Goal: Transaction & Acquisition: Subscribe to service/newsletter

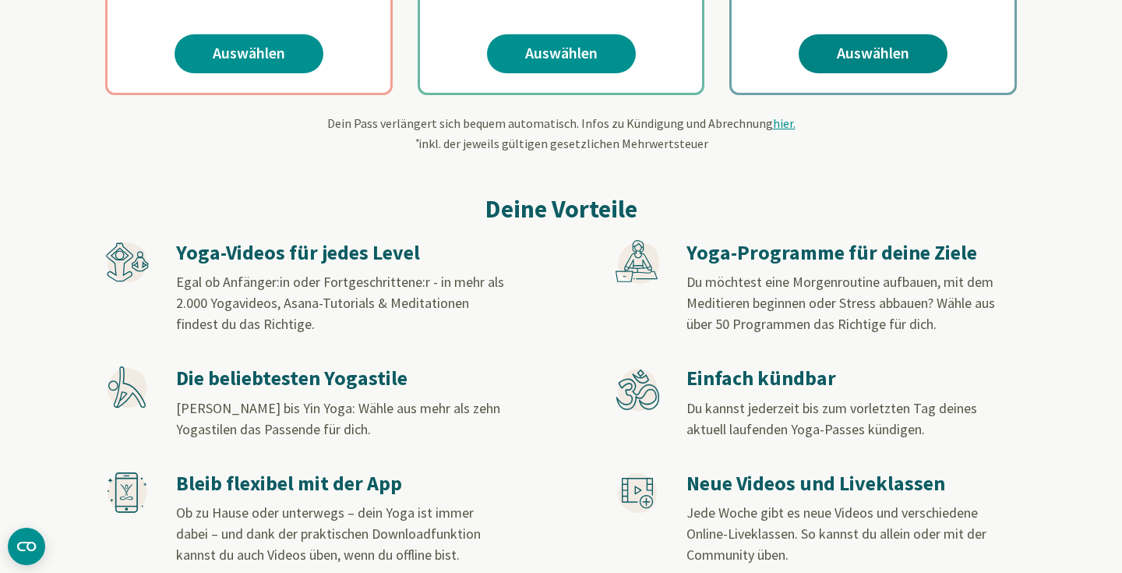
scroll to position [447, 0]
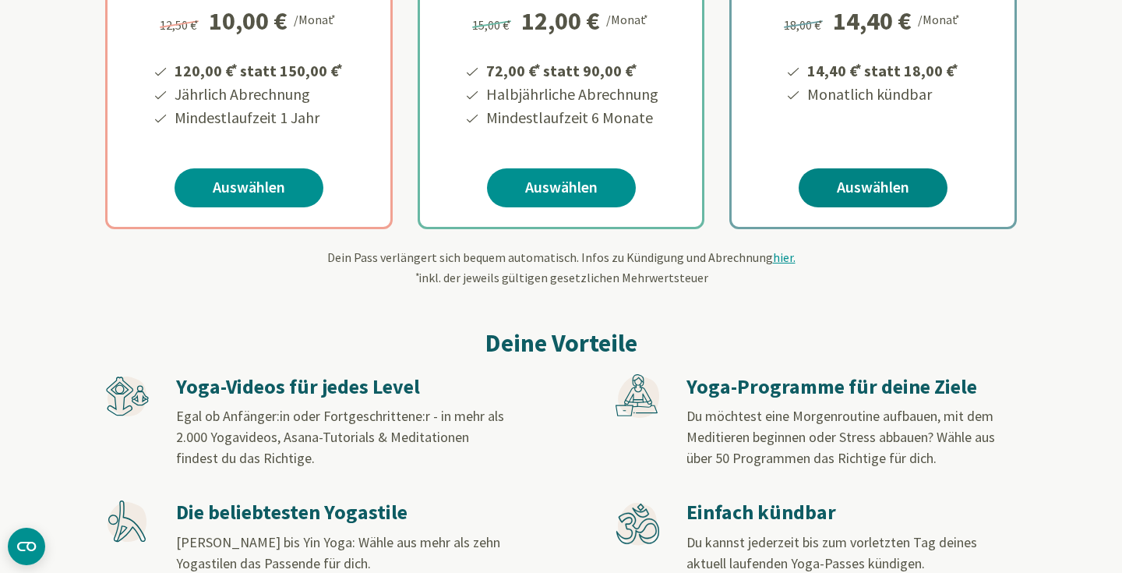
click at [864, 192] on link "Auswählen" at bounding box center [873, 187] width 149 height 39
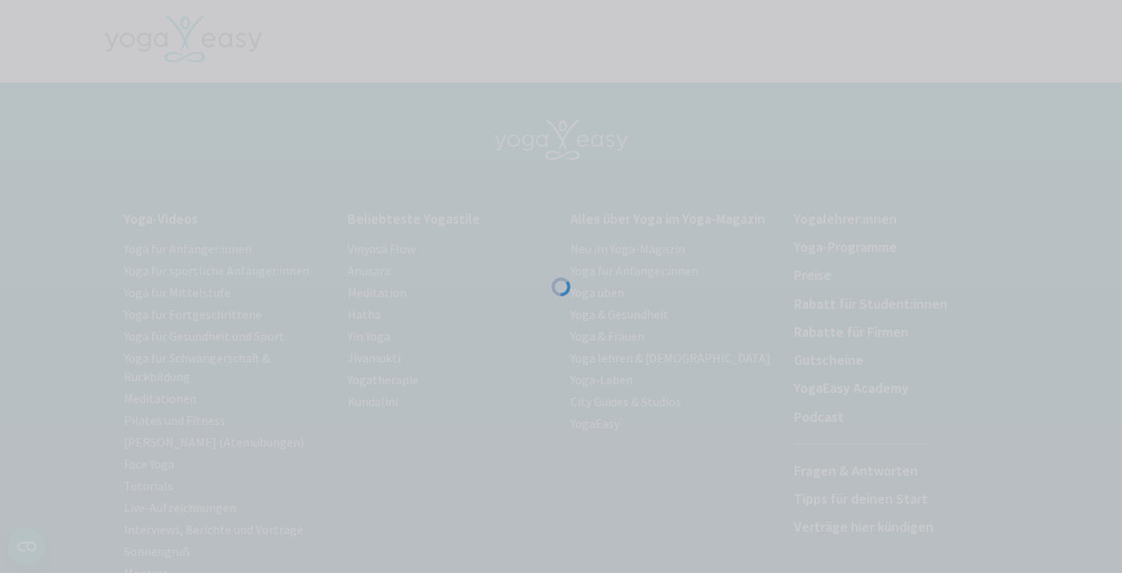
scroll to position [268, 0]
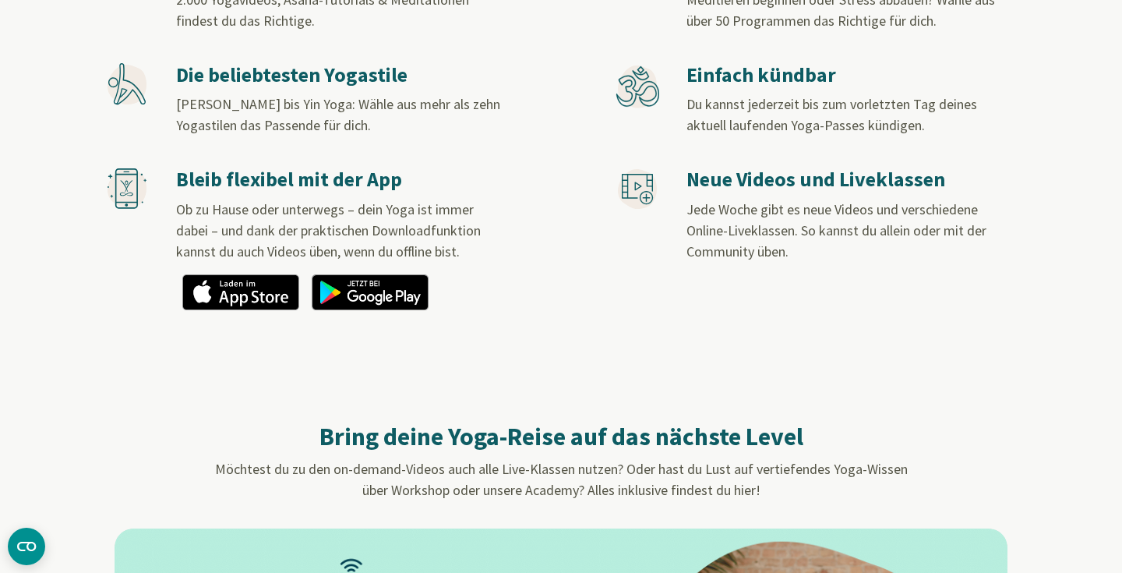
scroll to position [772, 0]
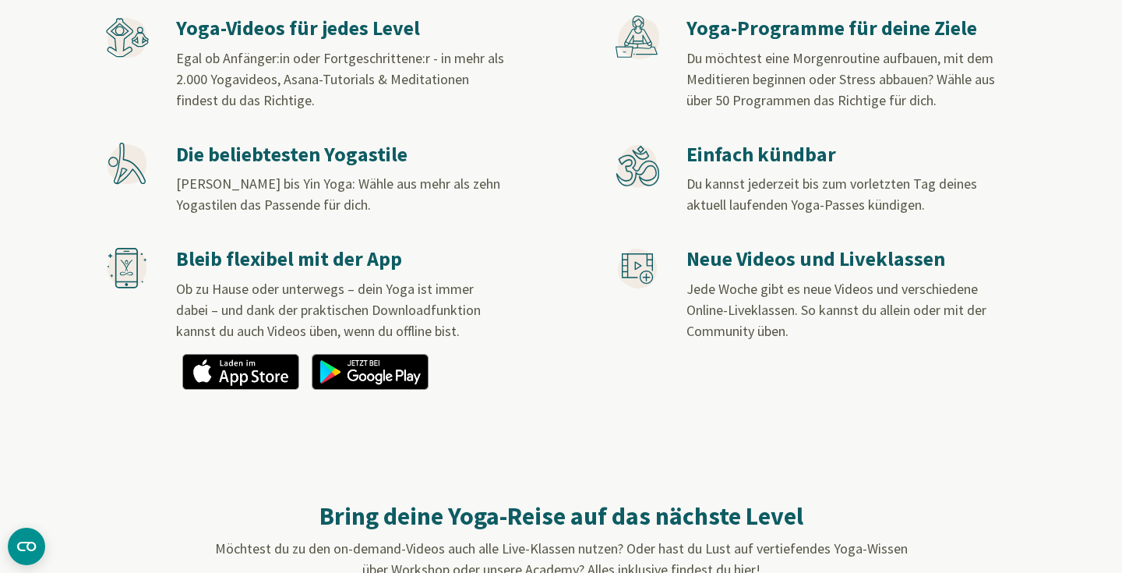
click at [312, 26] on h3 "Yoga-Videos für jedes Level" at bounding box center [340, 29] width 329 height 26
click at [122, 34] on icon at bounding box center [120, 38] width 26 height 38
click at [751, 39] on div "Yoga-Programme für deine Ziele Du möchtest eine Morgenroutine aufbauen, mit dem…" at bounding box center [850, 63] width 329 height 95
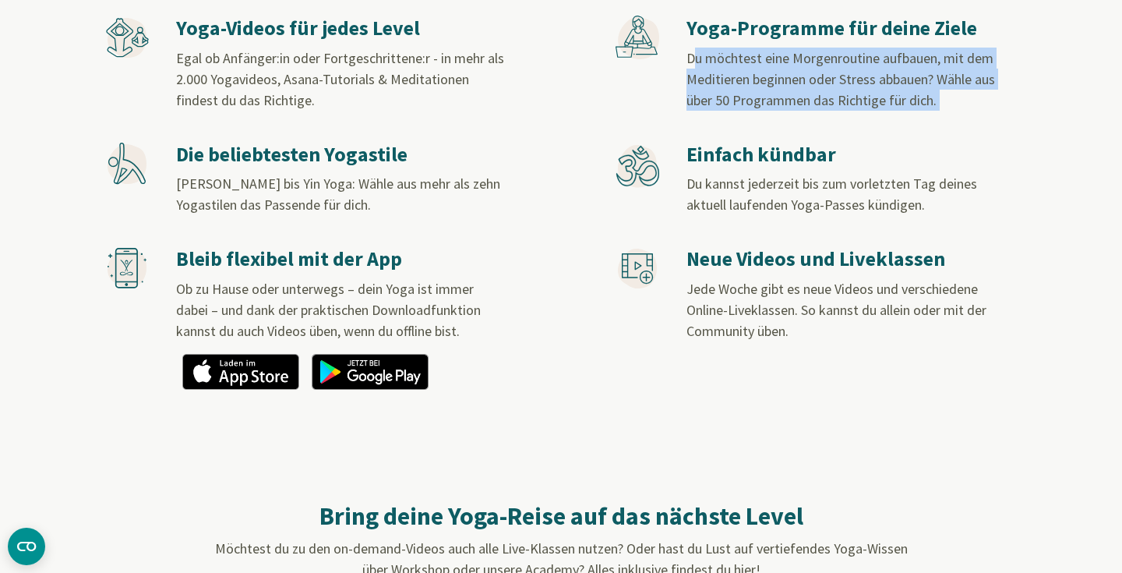
click at [751, 39] on div "Yoga-Programme für deine Ziele Du möchtest eine Morgenroutine aufbauen, mit dem…" at bounding box center [850, 63] width 329 height 95
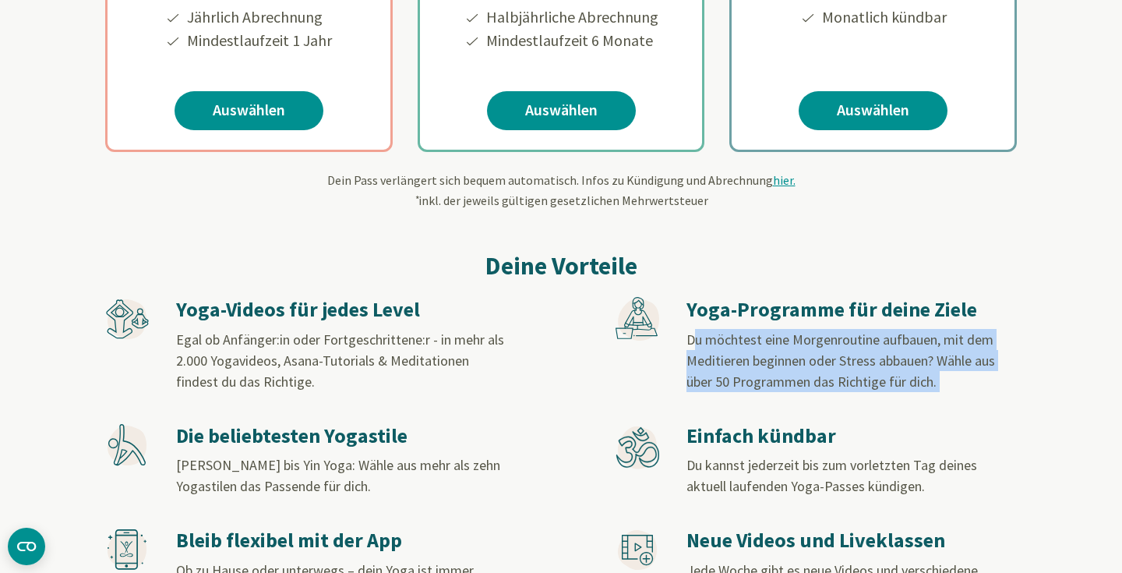
scroll to position [0, 0]
